Goal: Task Accomplishment & Management: Use online tool/utility

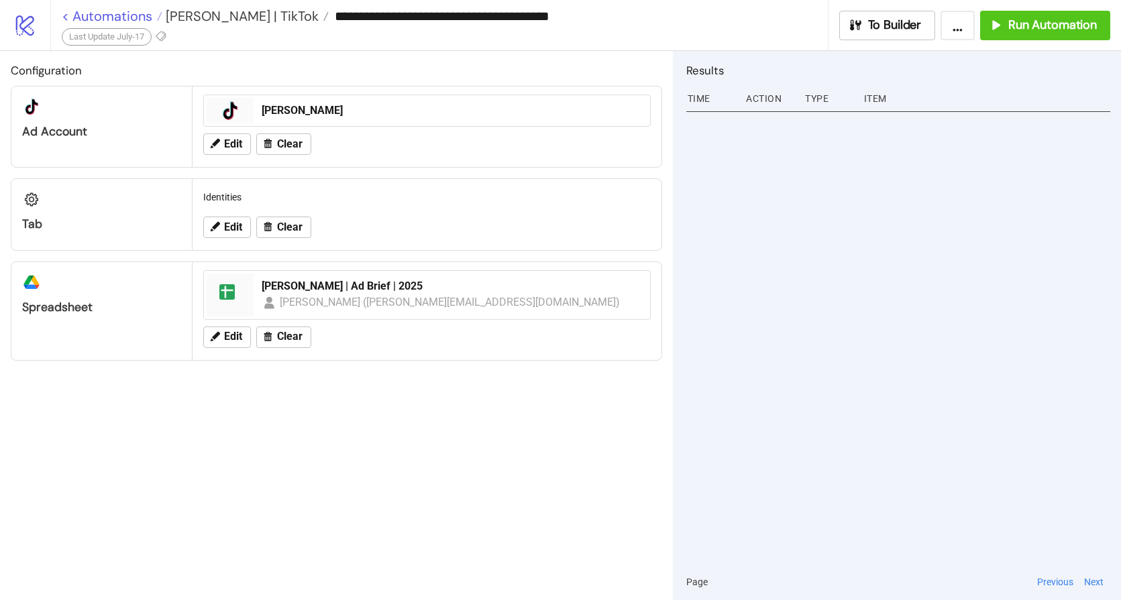
click at [107, 13] on link "< Automations" at bounding box center [112, 15] width 101 height 13
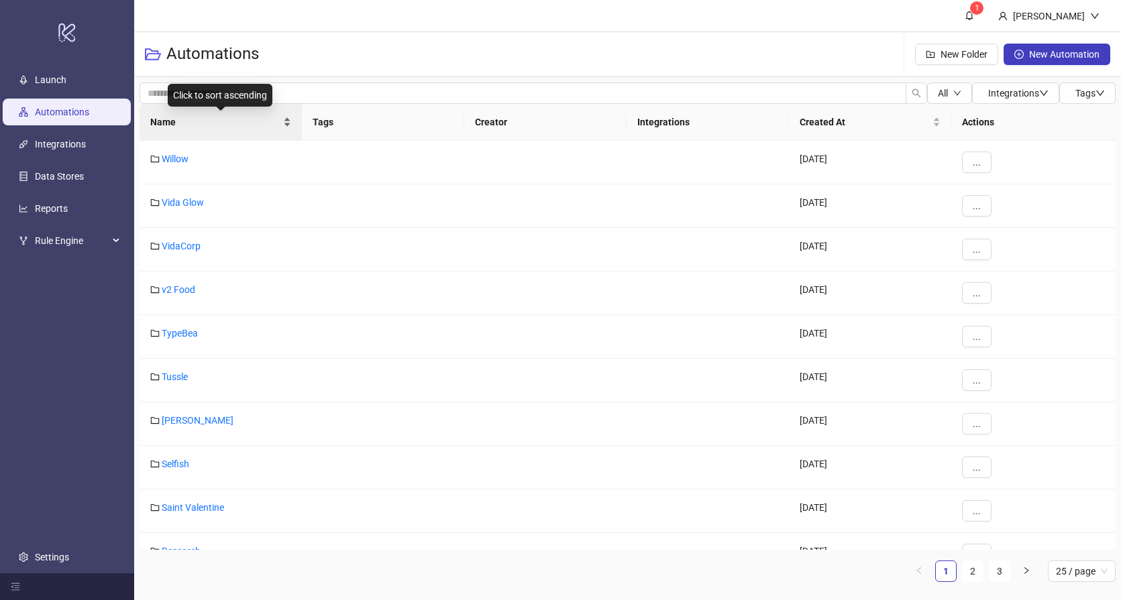
click at [183, 129] on div "Name" at bounding box center [220, 122] width 141 height 15
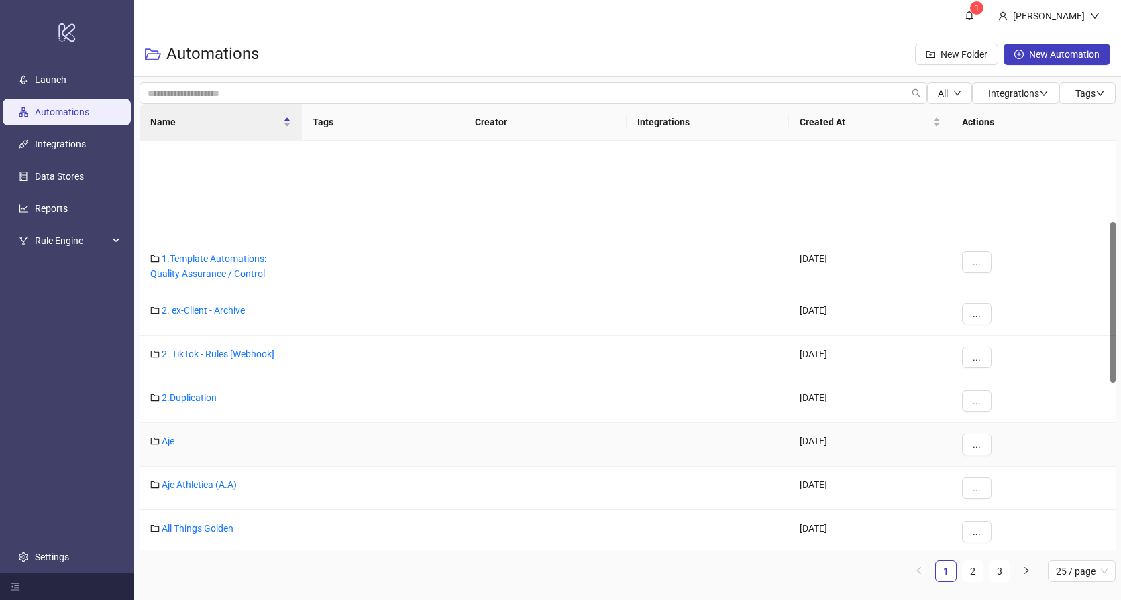
scroll to position [495, 0]
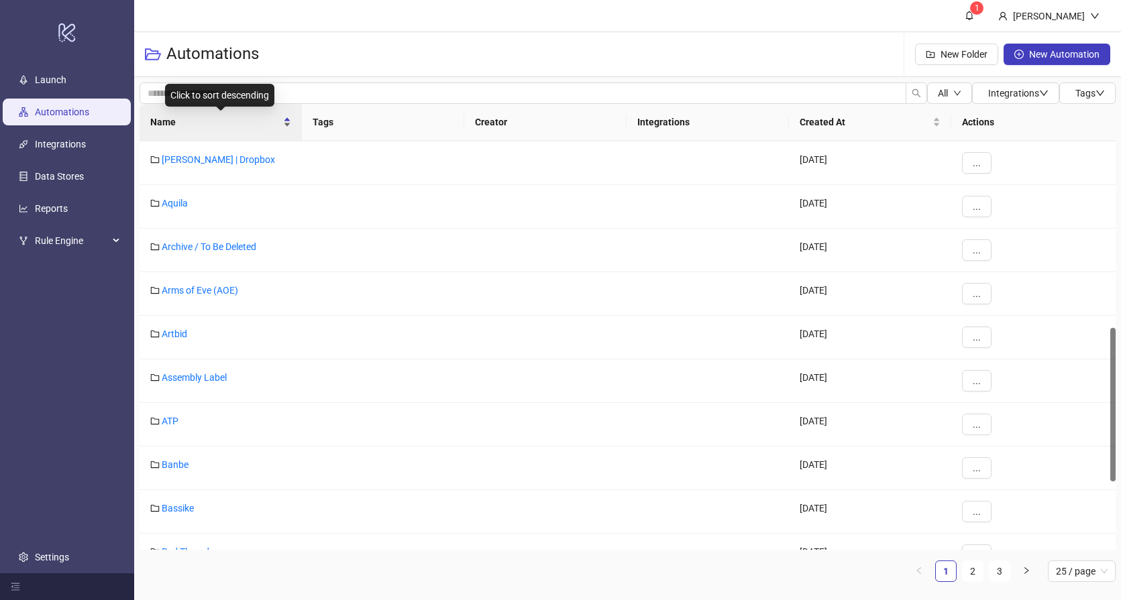
click at [223, 115] on div "Name" at bounding box center [220, 122] width 141 height 15
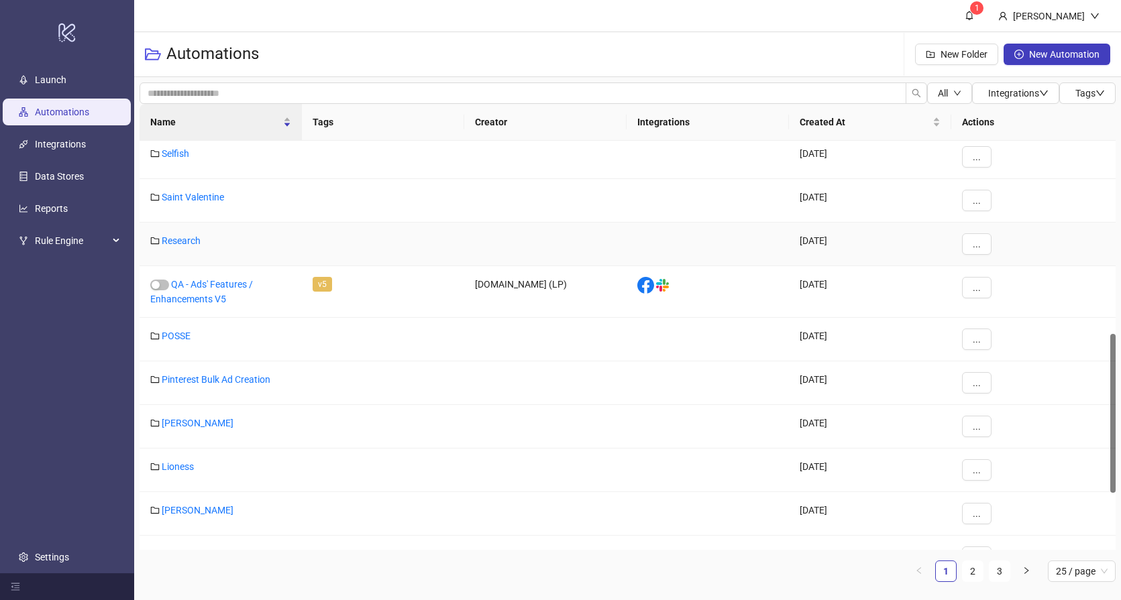
scroll to position [370, 0]
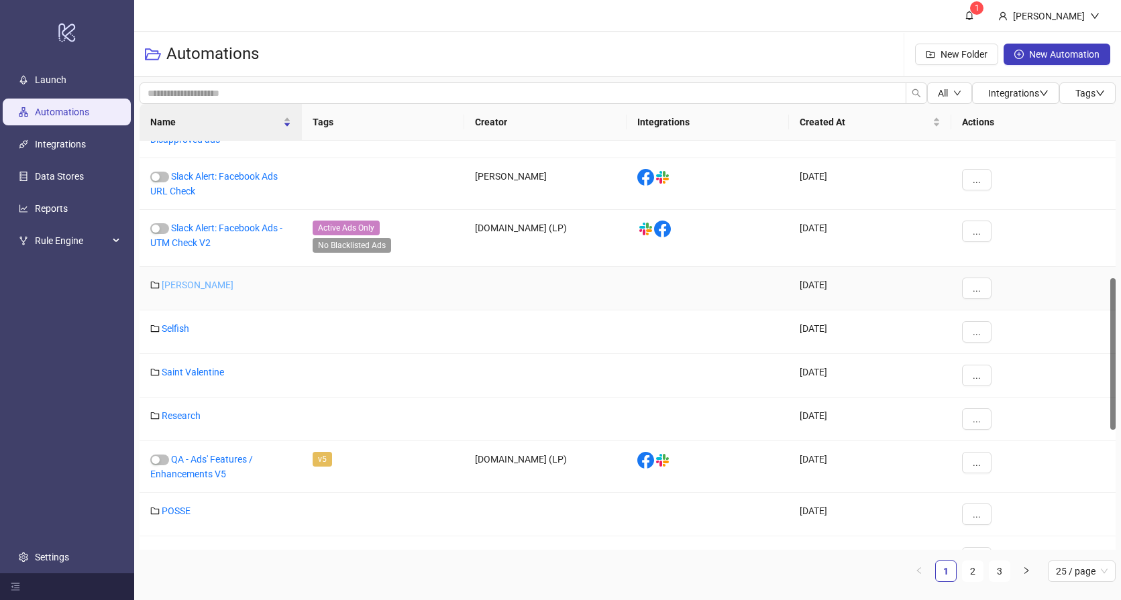
click at [177, 288] on link "[PERSON_NAME]" at bounding box center [198, 285] width 72 height 11
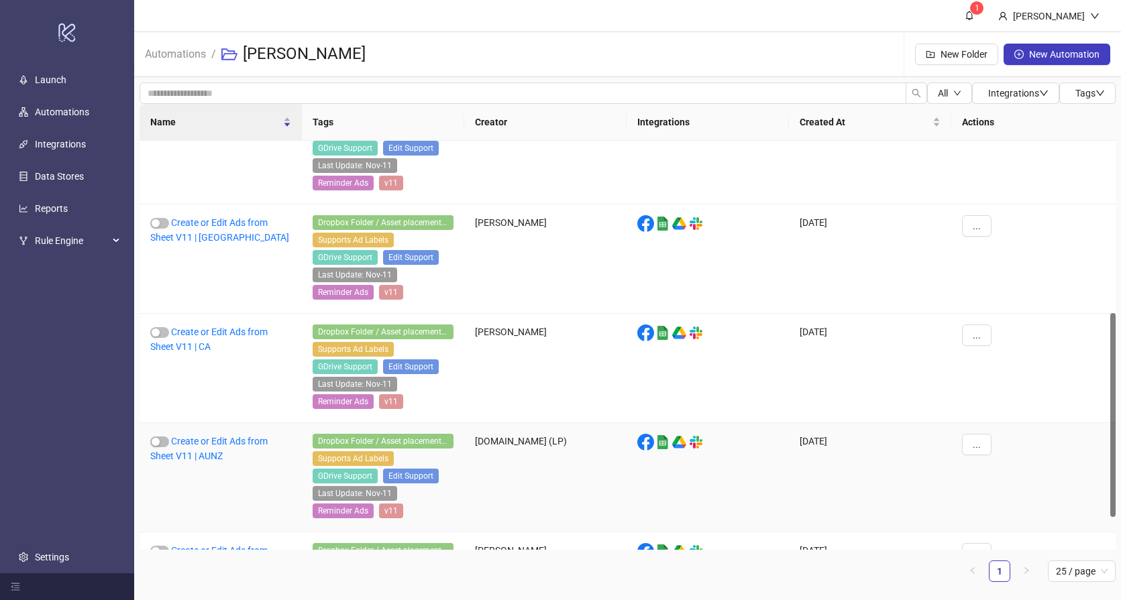
scroll to position [345, 0]
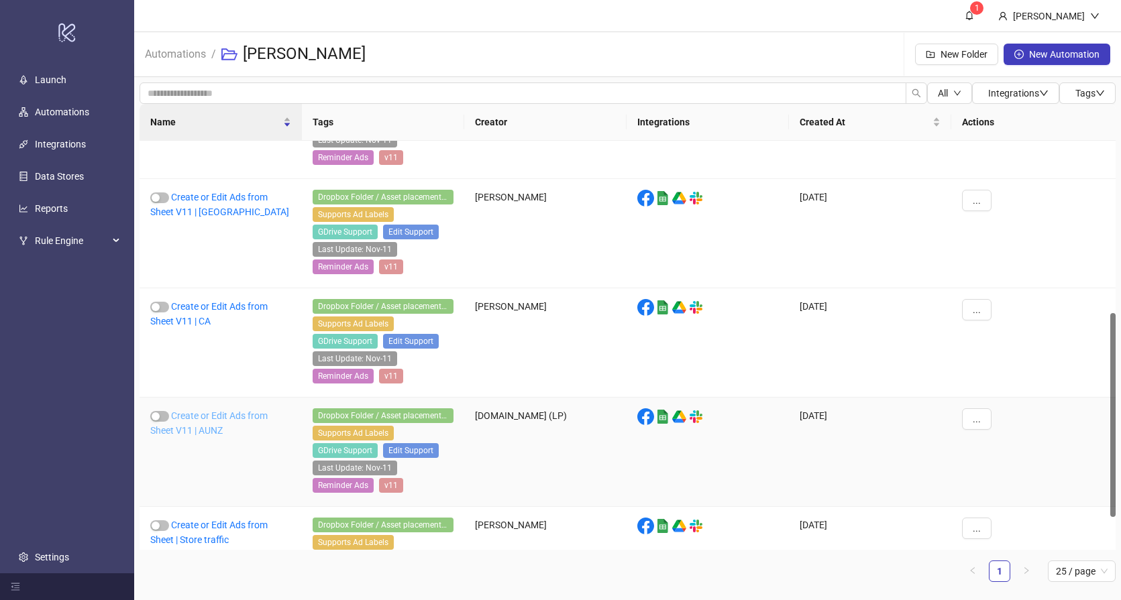
click at [213, 419] on link "Create or Edit Ads from Sheet V11 | AUNZ" at bounding box center [208, 423] width 117 height 25
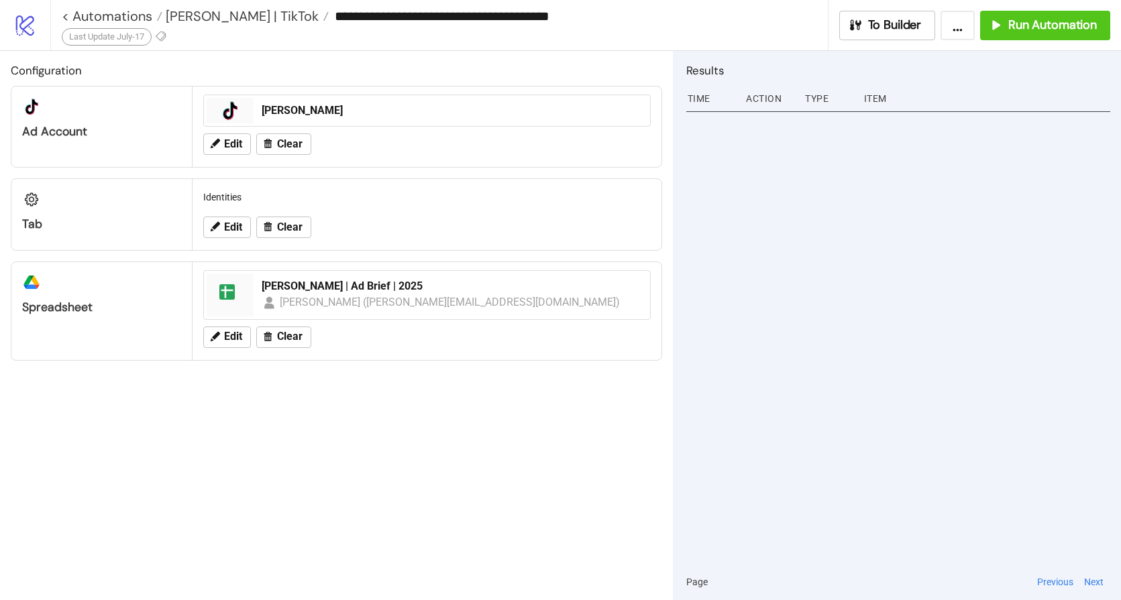
type input "**********"
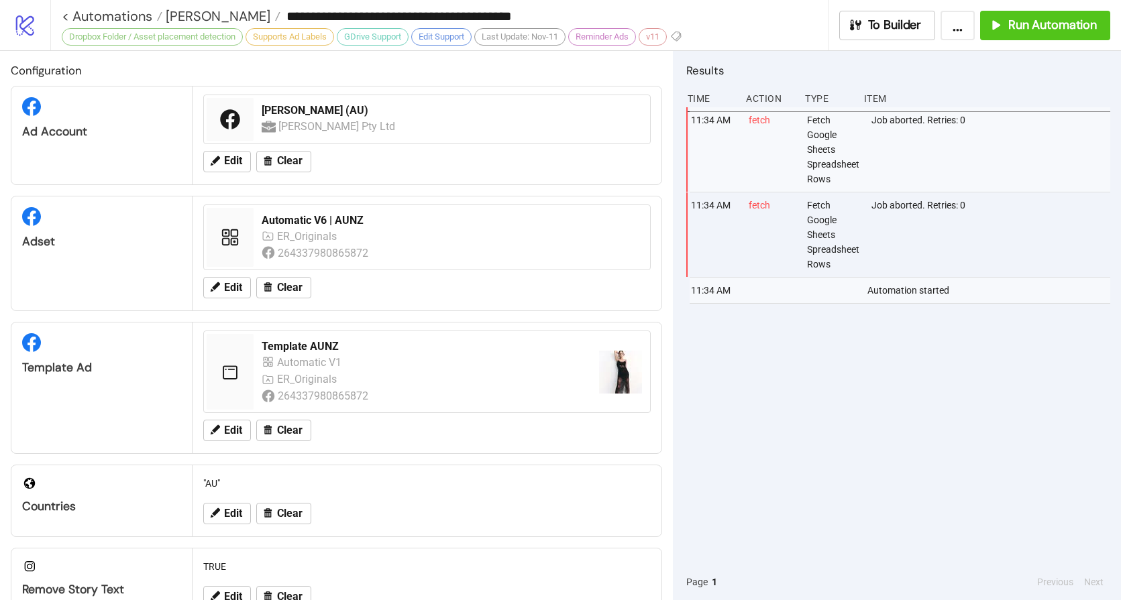
click at [851, 399] on div "11:34 AM fetch Fetch Google Sheets Spreadsheet Rows Job aborted. Retries: 0 11:…" at bounding box center [898, 335] width 424 height 457
click at [1071, 21] on span "Run Automation" at bounding box center [1052, 24] width 89 height 15
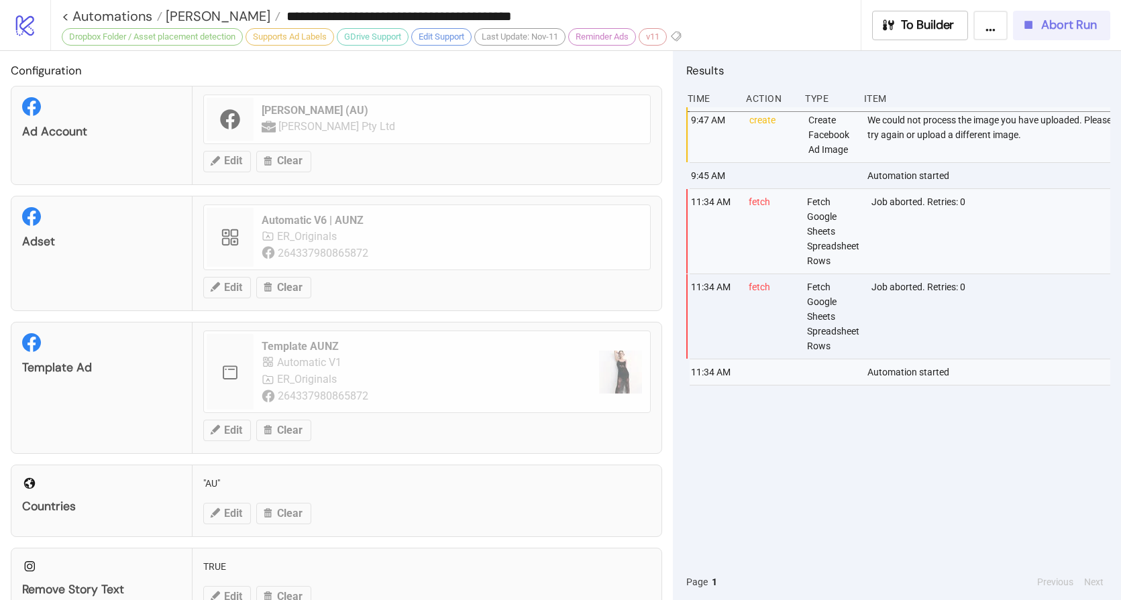
click at [1071, 23] on span "Abort Run" at bounding box center [1069, 24] width 56 height 15
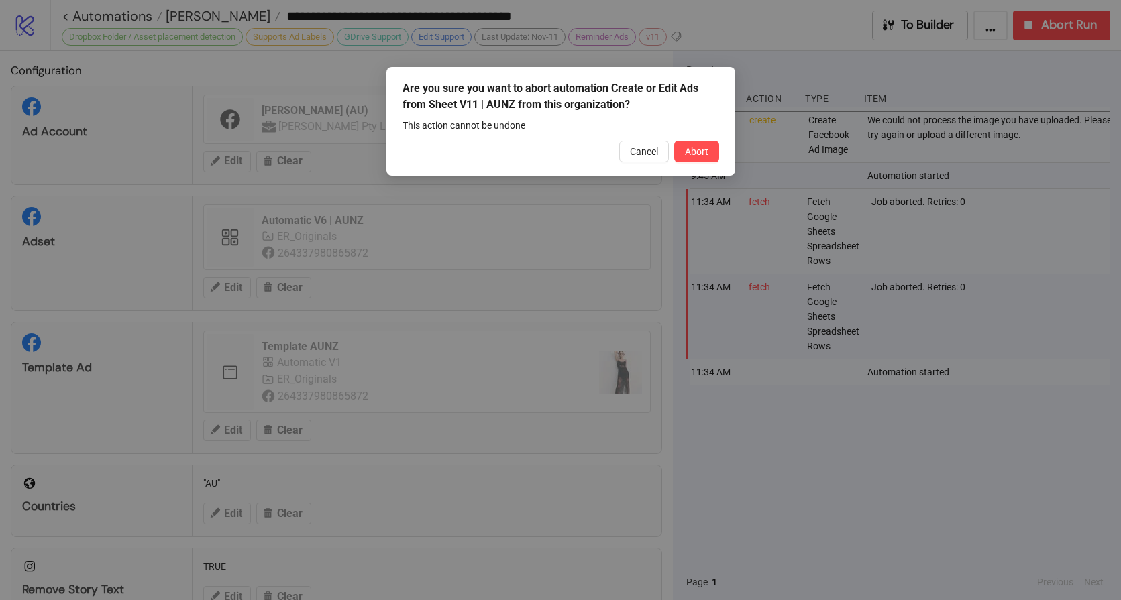
click at [688, 161] on button "Abort" at bounding box center [696, 151] width 45 height 21
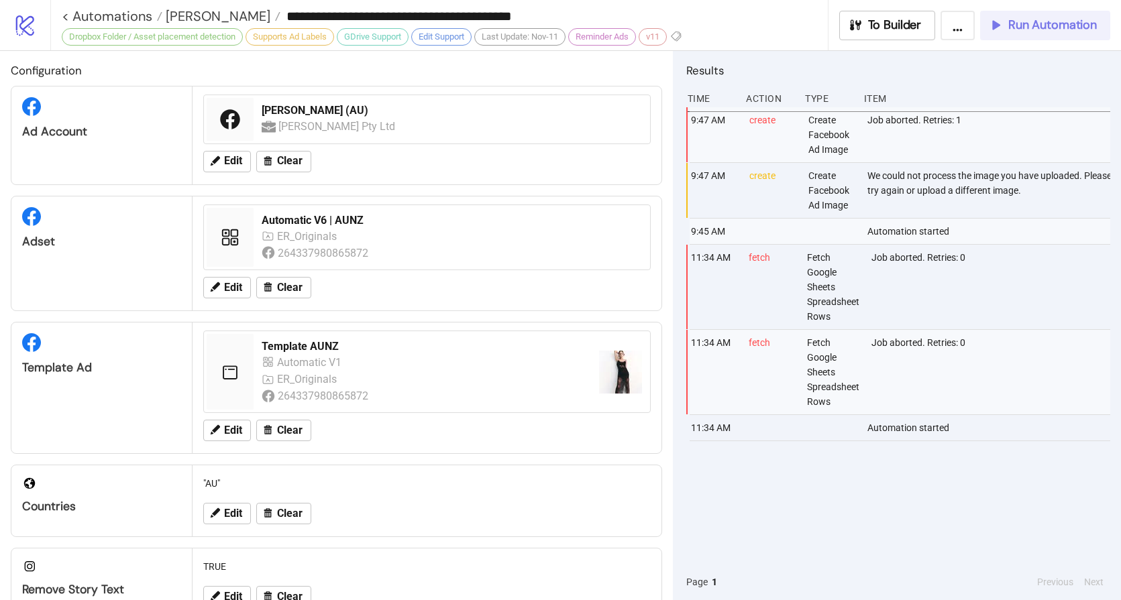
click at [1019, 30] on span "Run Automation" at bounding box center [1052, 24] width 89 height 15
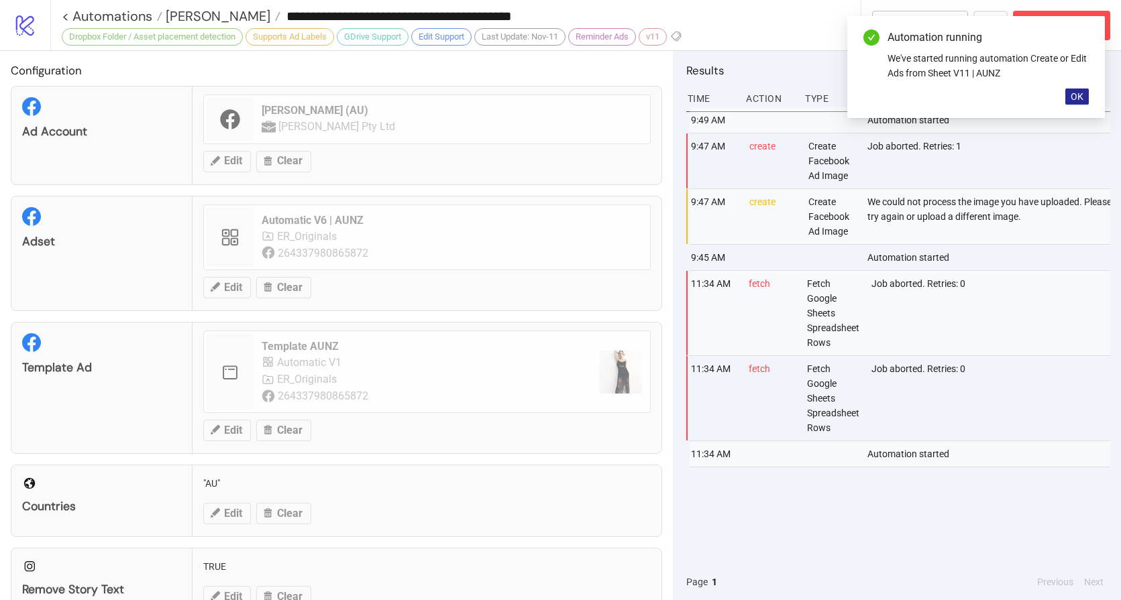
click at [1071, 93] on span "OK" at bounding box center [1077, 96] width 13 height 11
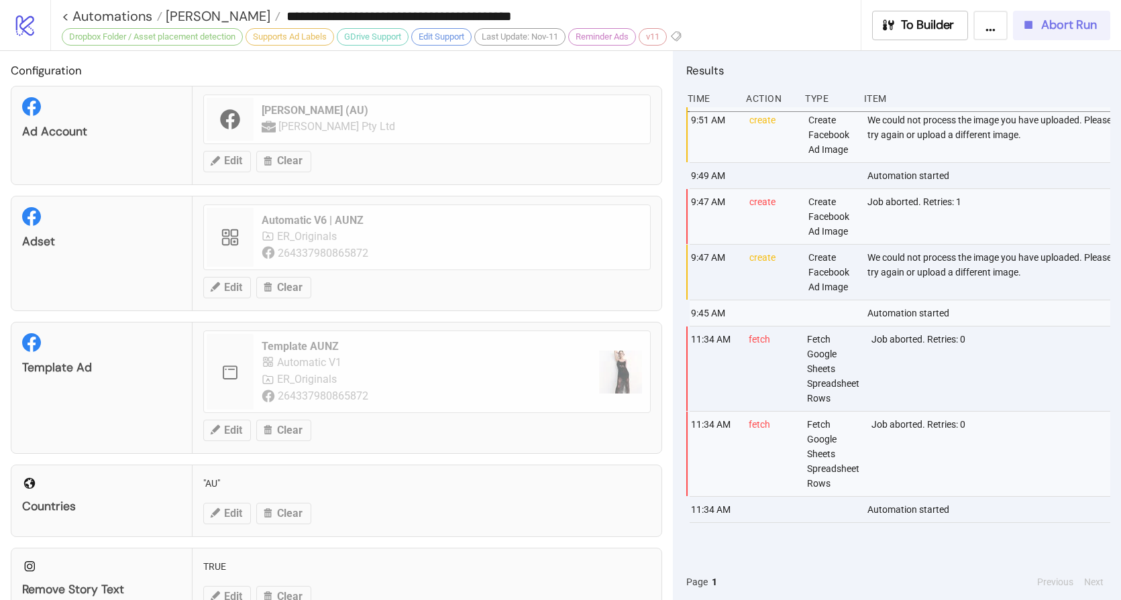
click at [1065, 21] on span "Abort Run" at bounding box center [1069, 24] width 56 height 15
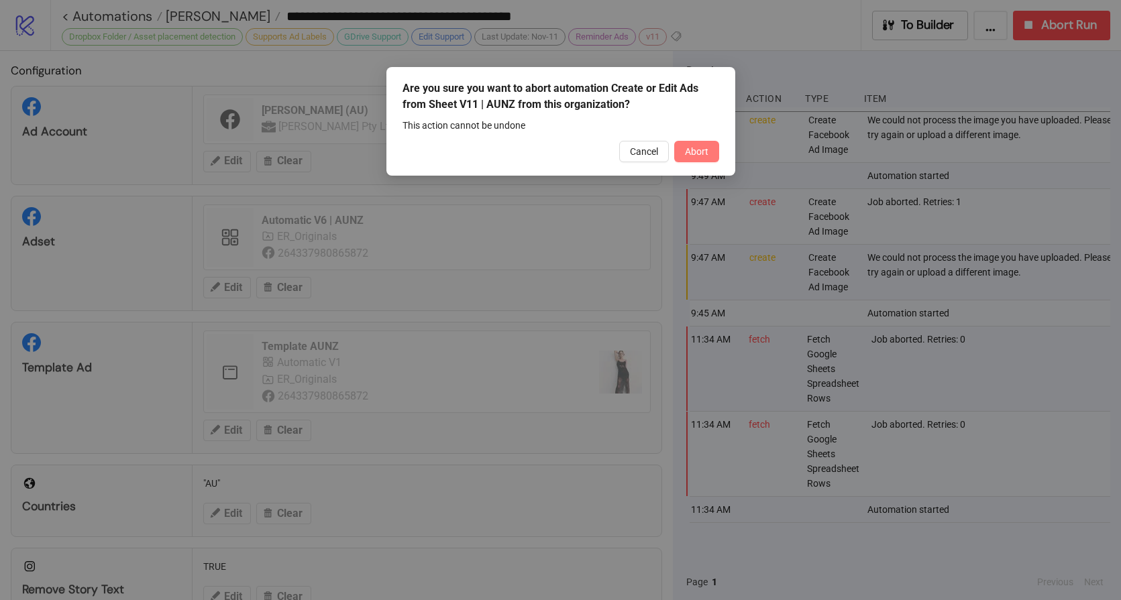
click at [702, 151] on span "Abort" at bounding box center [696, 151] width 23 height 11
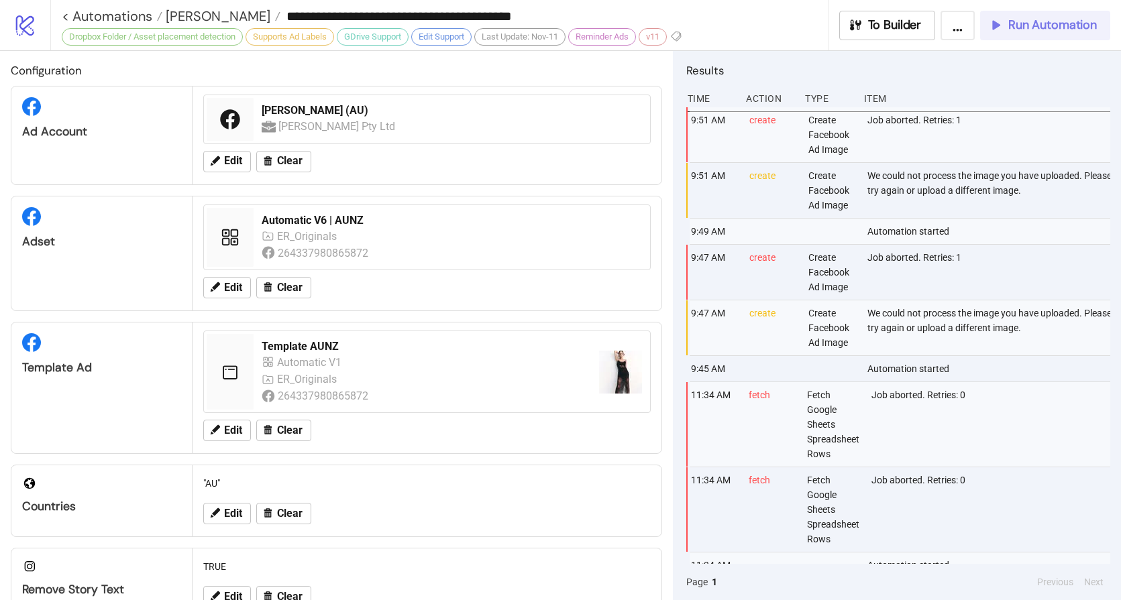
click at [1057, 25] on span "Run Automation" at bounding box center [1052, 24] width 89 height 15
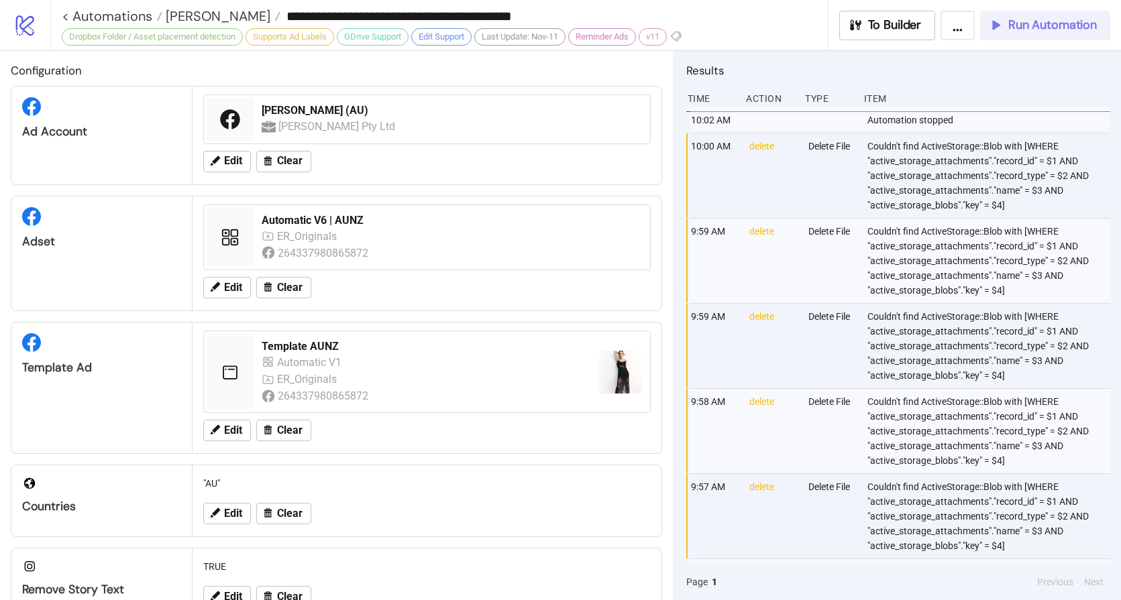
click at [1011, 17] on span "Run Automation" at bounding box center [1052, 24] width 89 height 15
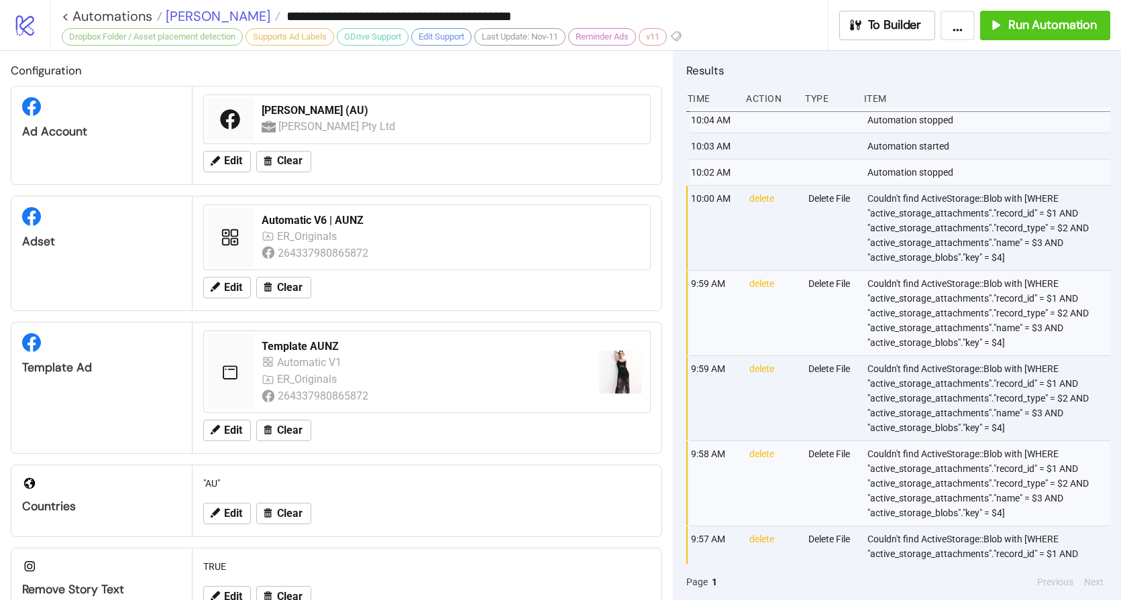
click at [197, 20] on span "[PERSON_NAME]" at bounding box center [216, 15] width 108 height 17
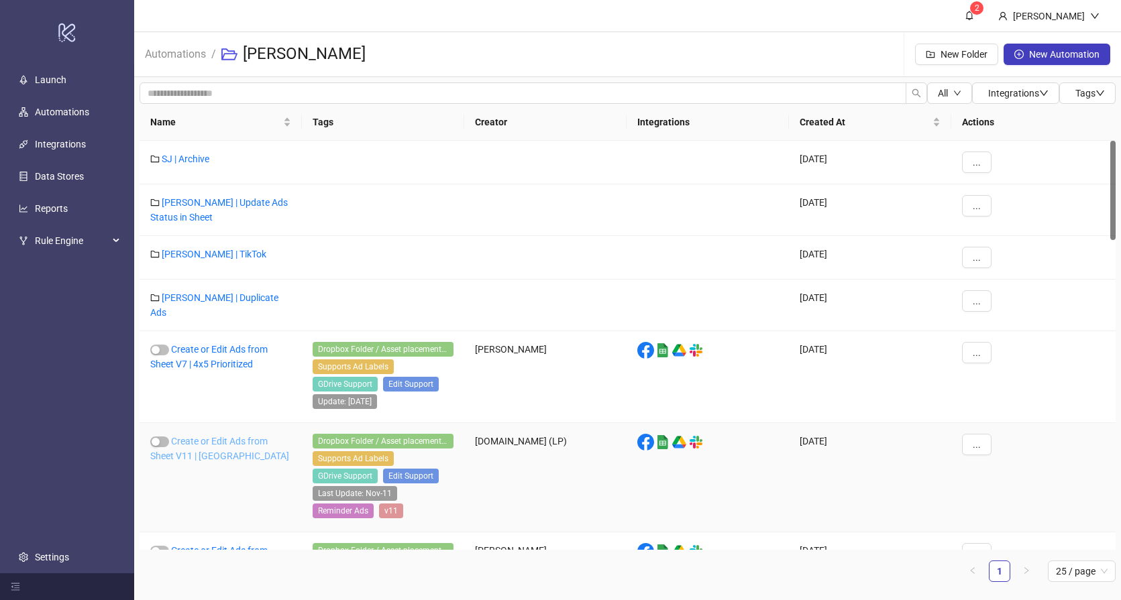
click at [203, 436] on link "Create or Edit Ads from Sheet V11 | [GEOGRAPHIC_DATA]" at bounding box center [219, 448] width 139 height 25
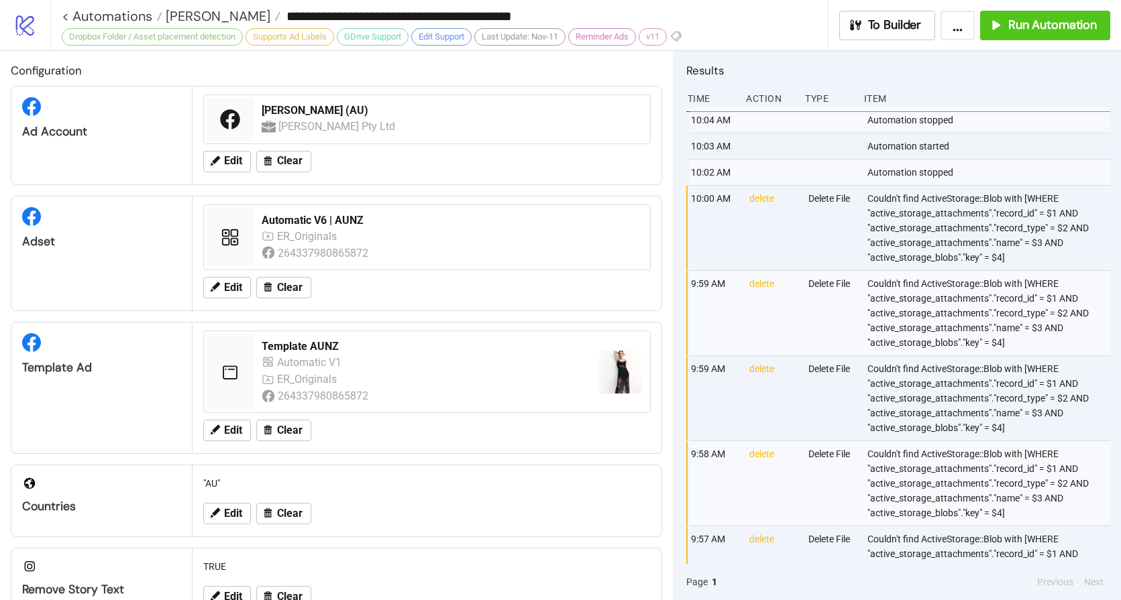
type input "**********"
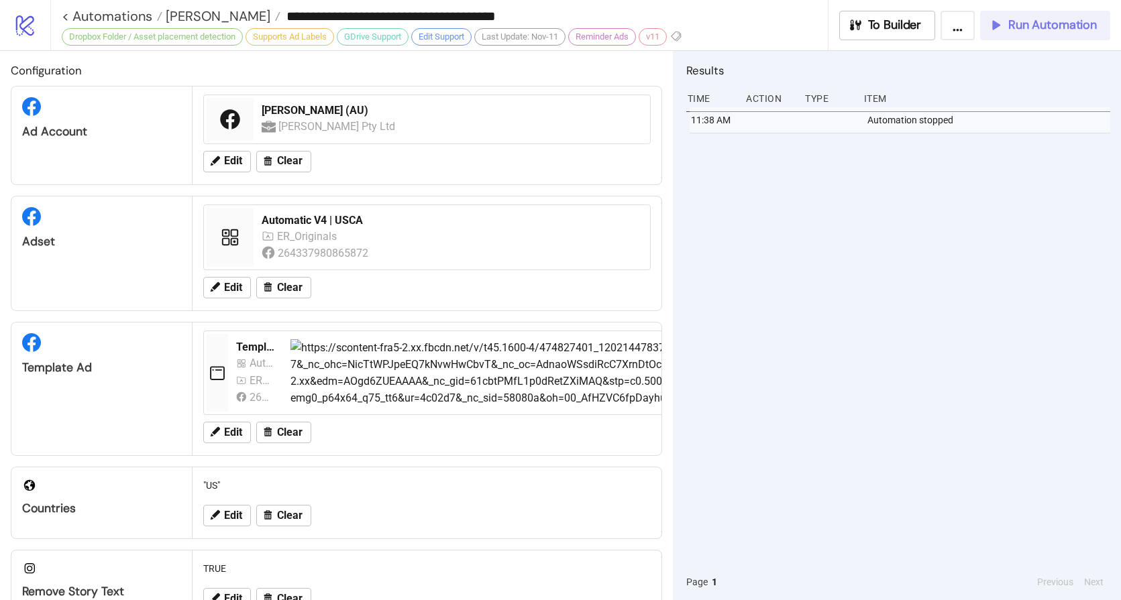
click at [1037, 29] on span "Run Automation" at bounding box center [1052, 24] width 89 height 15
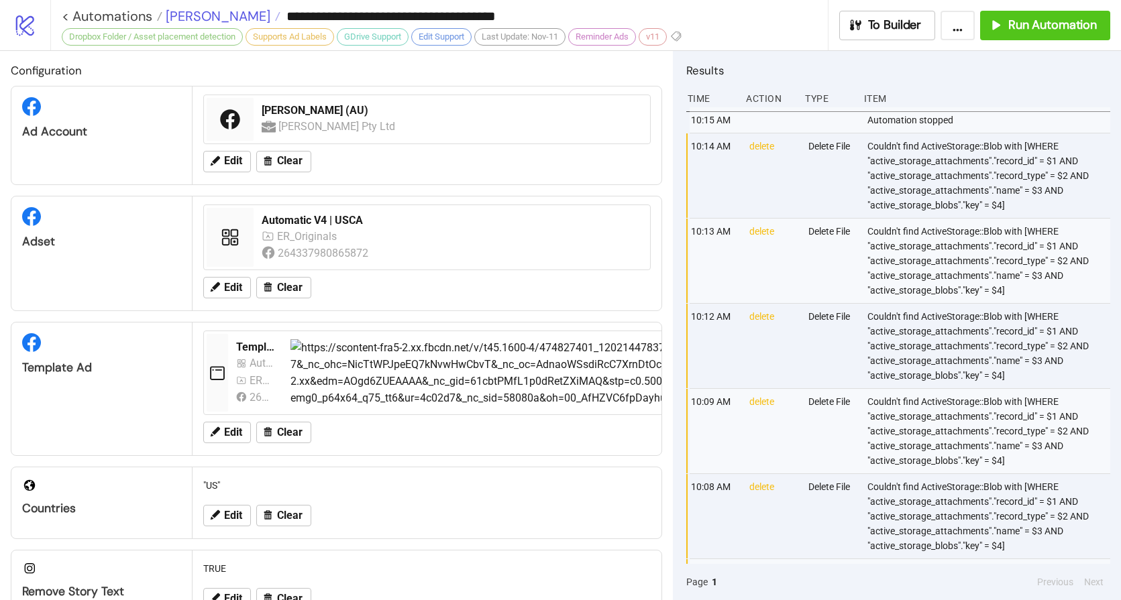
click at [198, 9] on span "[PERSON_NAME]" at bounding box center [216, 15] width 108 height 17
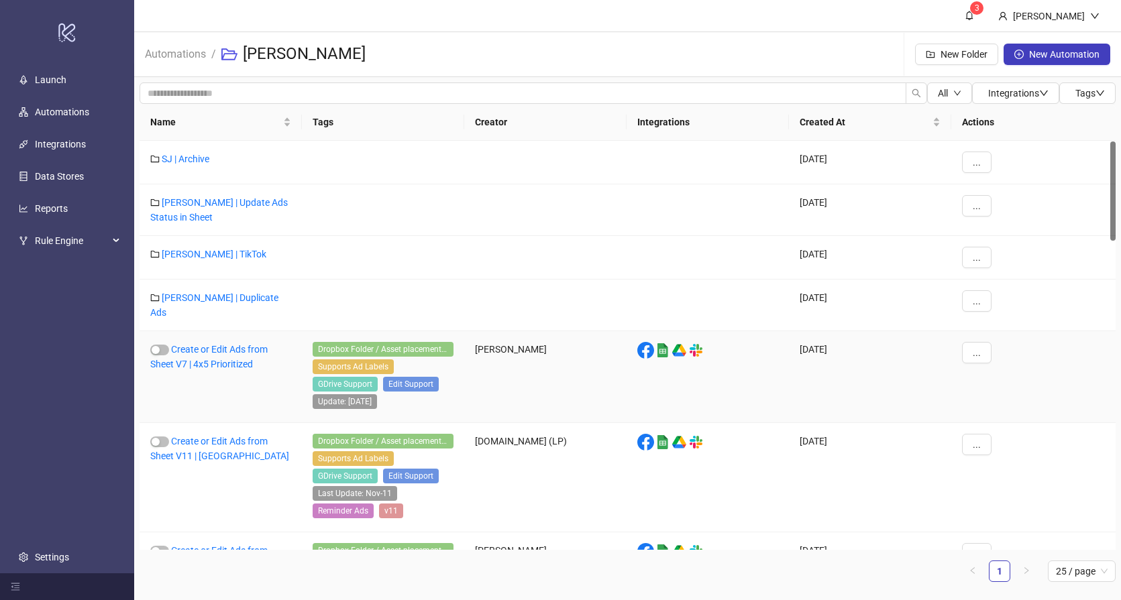
scroll to position [77, 0]
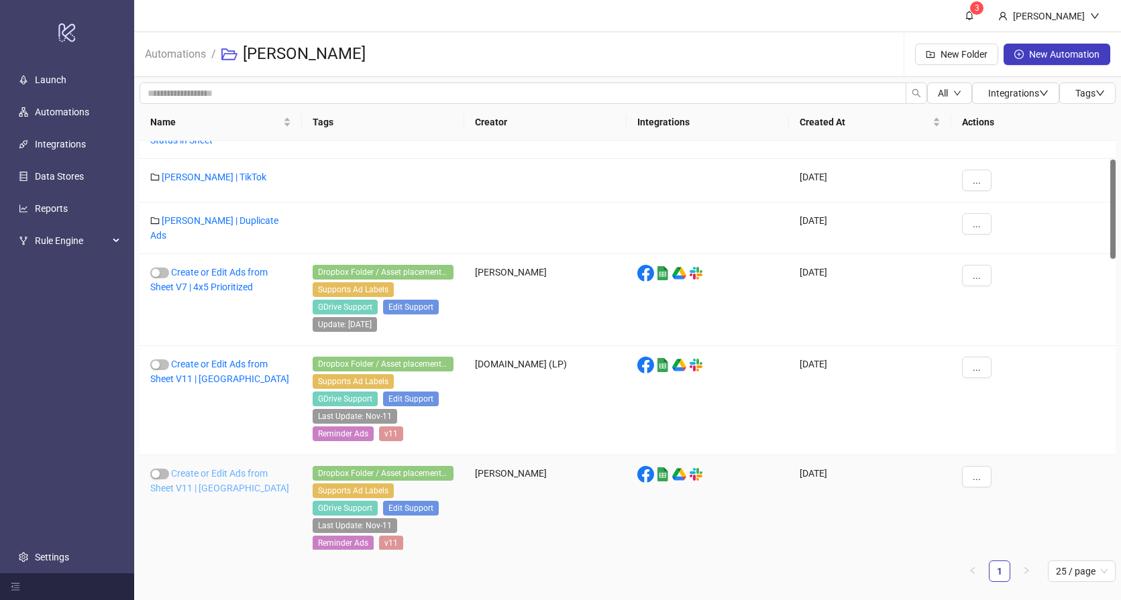
click at [202, 468] on link "Create or Edit Ads from Sheet V11 | [GEOGRAPHIC_DATA]" at bounding box center [219, 480] width 139 height 25
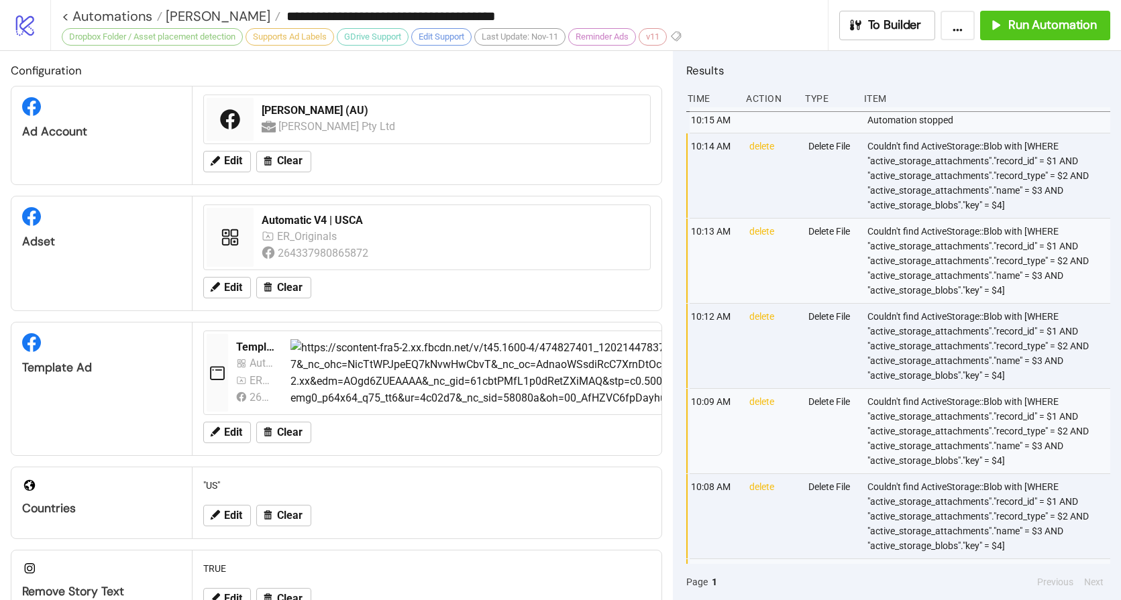
type input "**********"
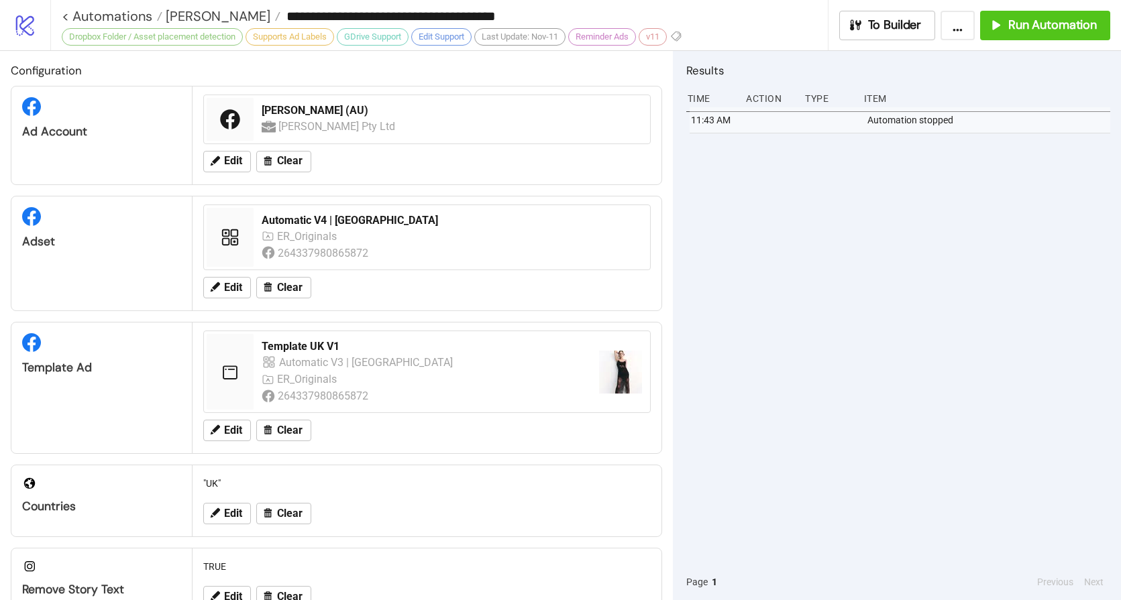
click at [800, 227] on div "11:43 AM Automation stopped" at bounding box center [898, 335] width 424 height 457
click at [1028, 30] on span "Run Automation" at bounding box center [1052, 24] width 89 height 15
